Goal: Register for event/course

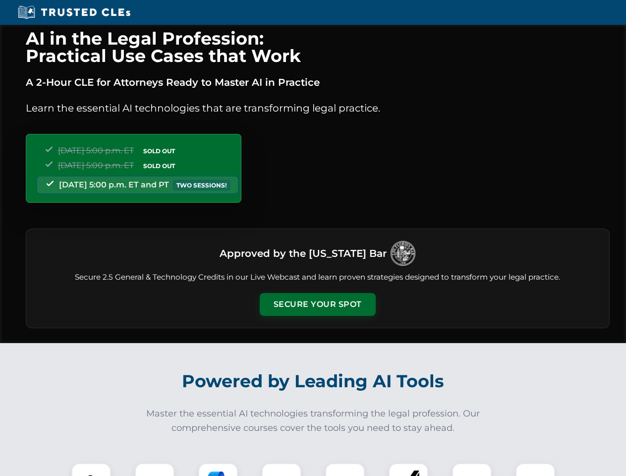
click at [317, 304] on button "Secure Your Spot" at bounding box center [318, 304] width 116 height 23
click at [91, 469] on img at bounding box center [91, 482] width 29 height 29
